Goal: Navigation & Orientation: Find specific page/section

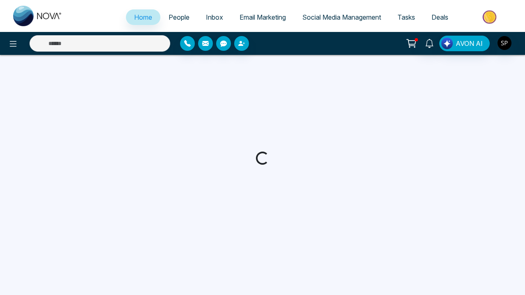
select select "*"
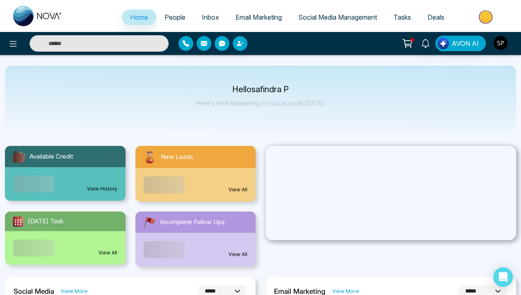
click at [102, 189] on link "View History" at bounding box center [102, 188] width 30 height 7
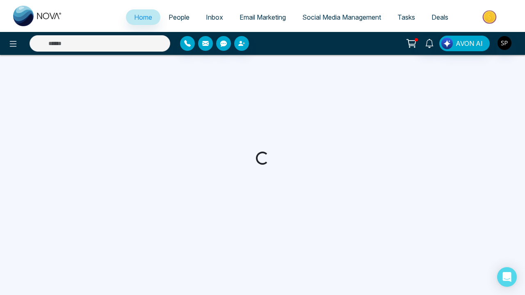
select select "*"
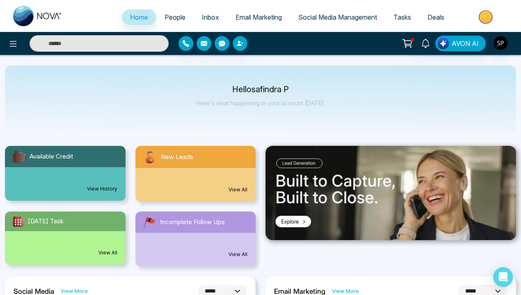
click at [238, 190] on link "View All" at bounding box center [238, 189] width 19 height 7
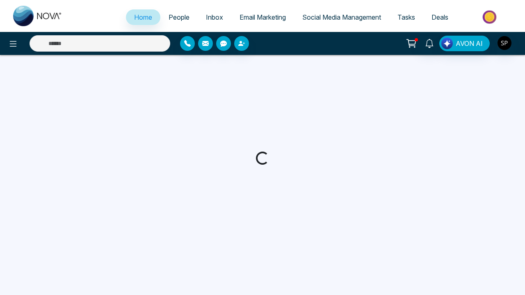
select select "*"
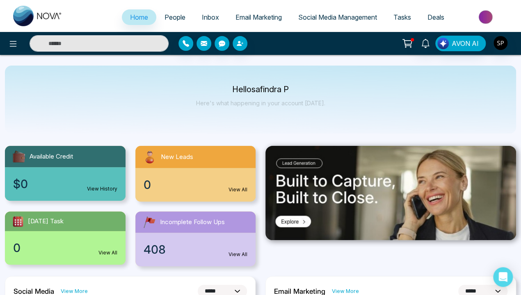
click at [65, 239] on div "0 View All" at bounding box center [65, 248] width 121 height 34
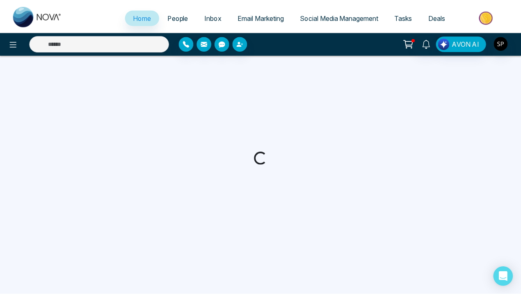
select select "*"
